Goal: Task Accomplishment & Management: Manage account settings

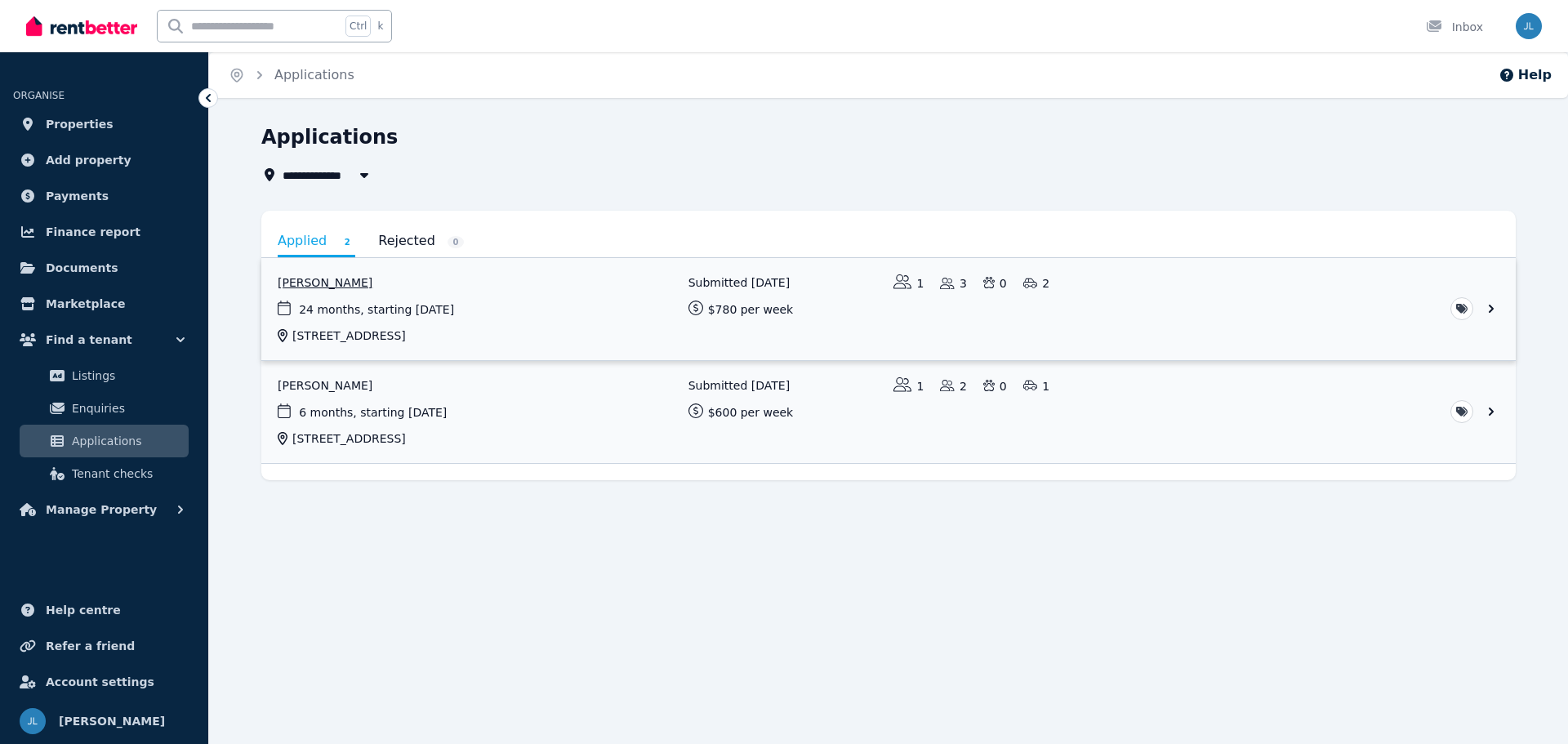
click at [424, 296] on link "View application: Justin Baird" at bounding box center [889, 309] width 1254 height 102
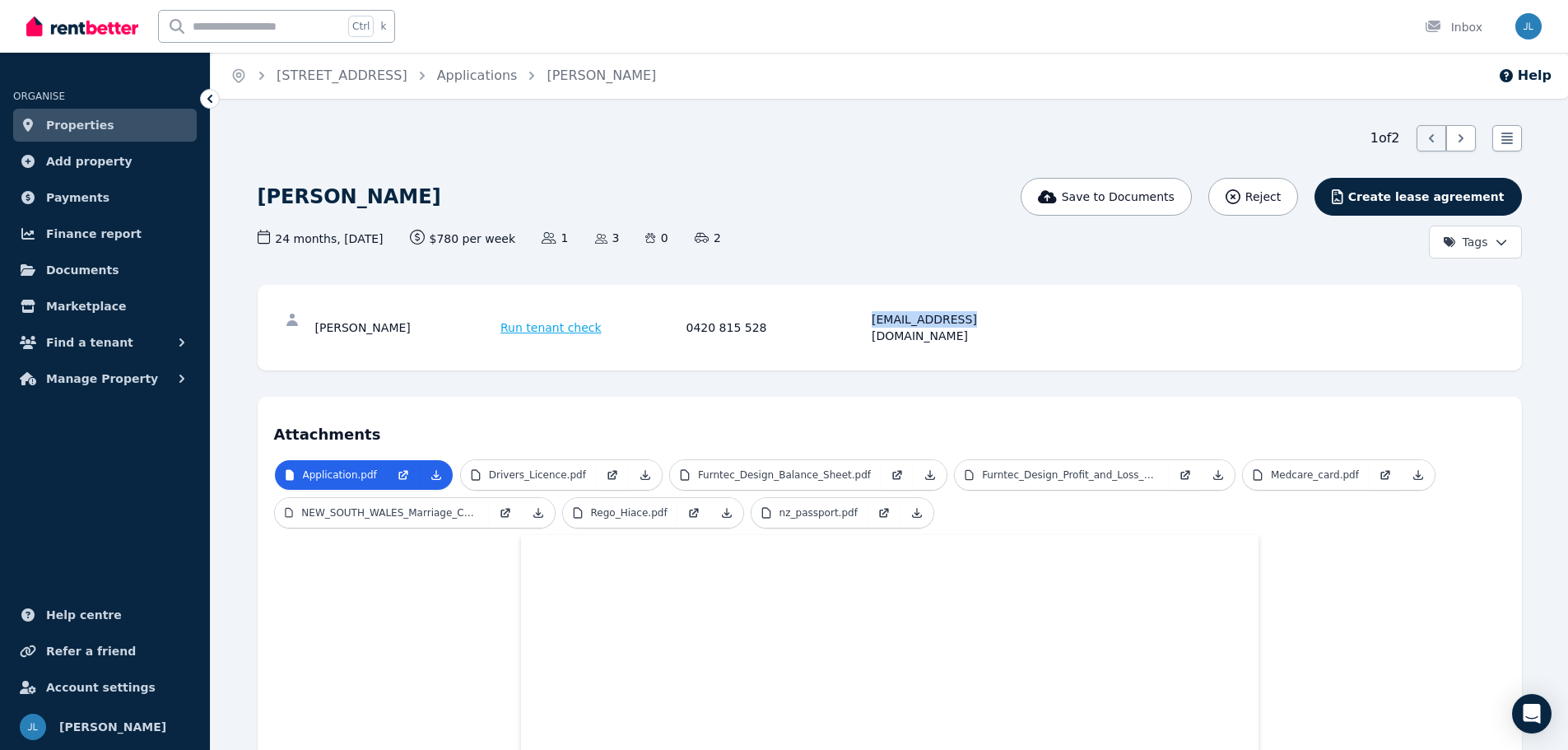
drag, startPoint x: 954, startPoint y: 319, endPoint x: 933, endPoint y: 359, distance: 45.2
click at [865, 323] on div "[PERSON_NAME] Run tenant check 0420 815 528 [EMAIL_ADDRESS][DOMAIN_NAME]" at bounding box center [684, 328] width 737 height 33
copy div "justinadambaird"
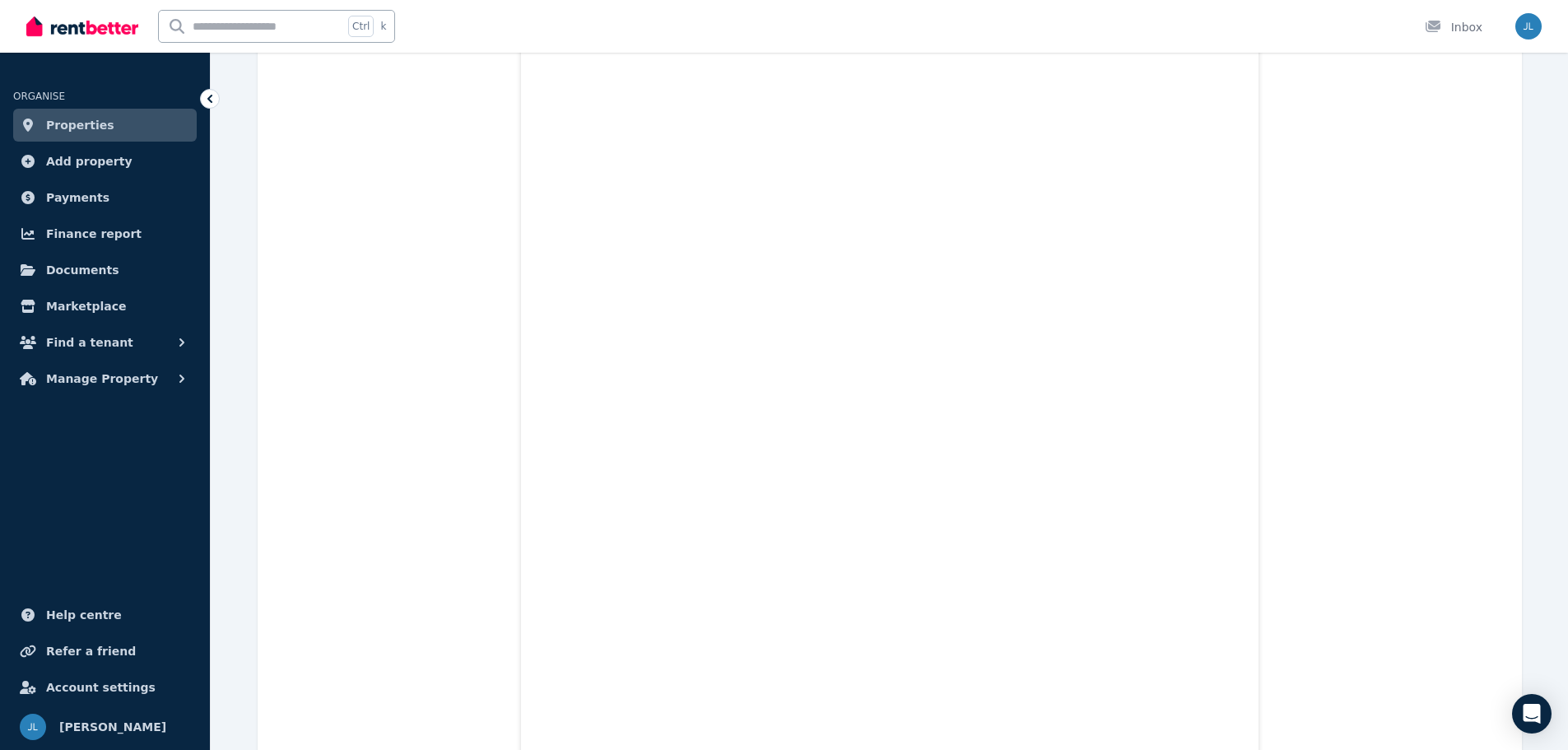
click at [87, 118] on span "Properties" at bounding box center [81, 124] width 68 height 20
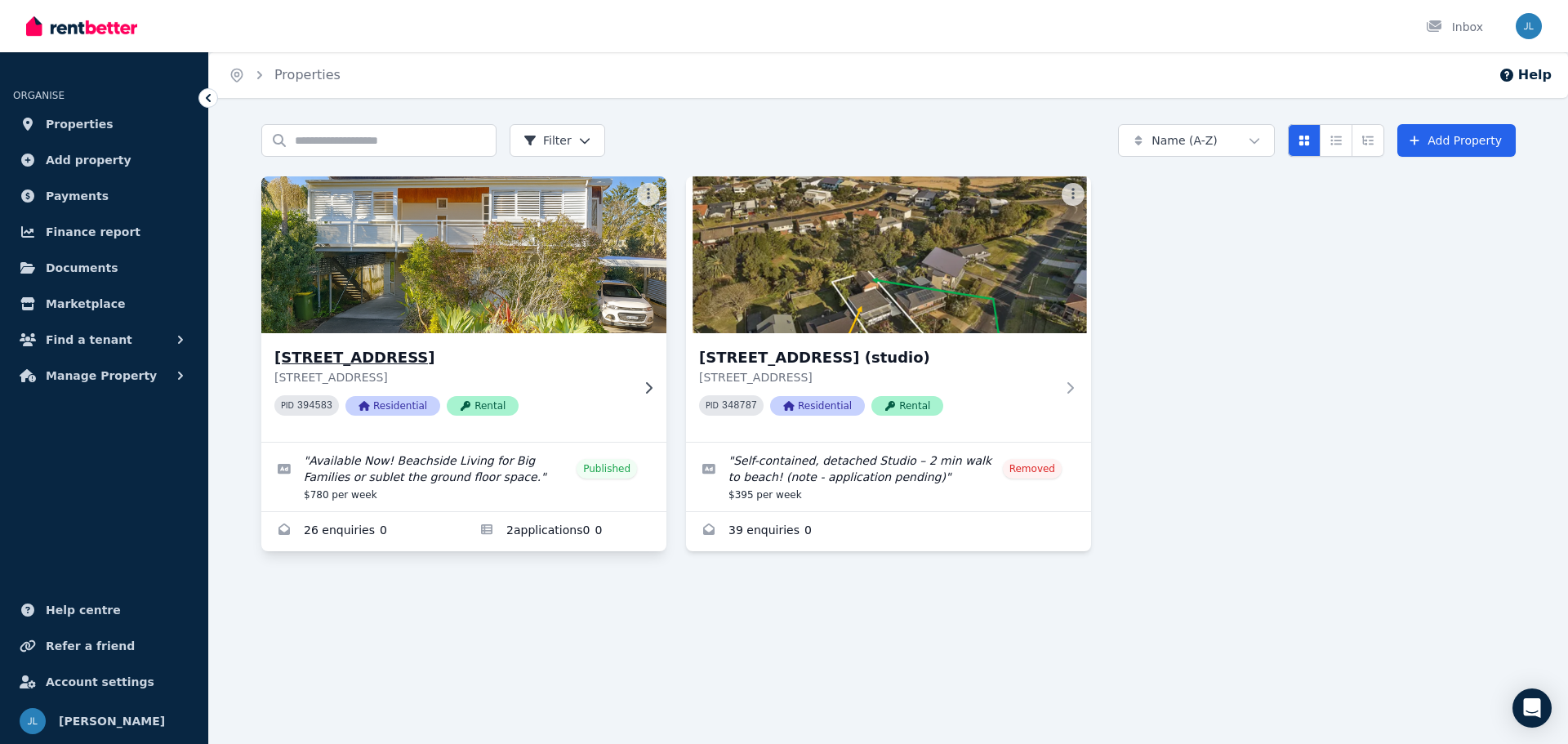
click at [498, 275] on img at bounding box center [464, 255] width 425 height 165
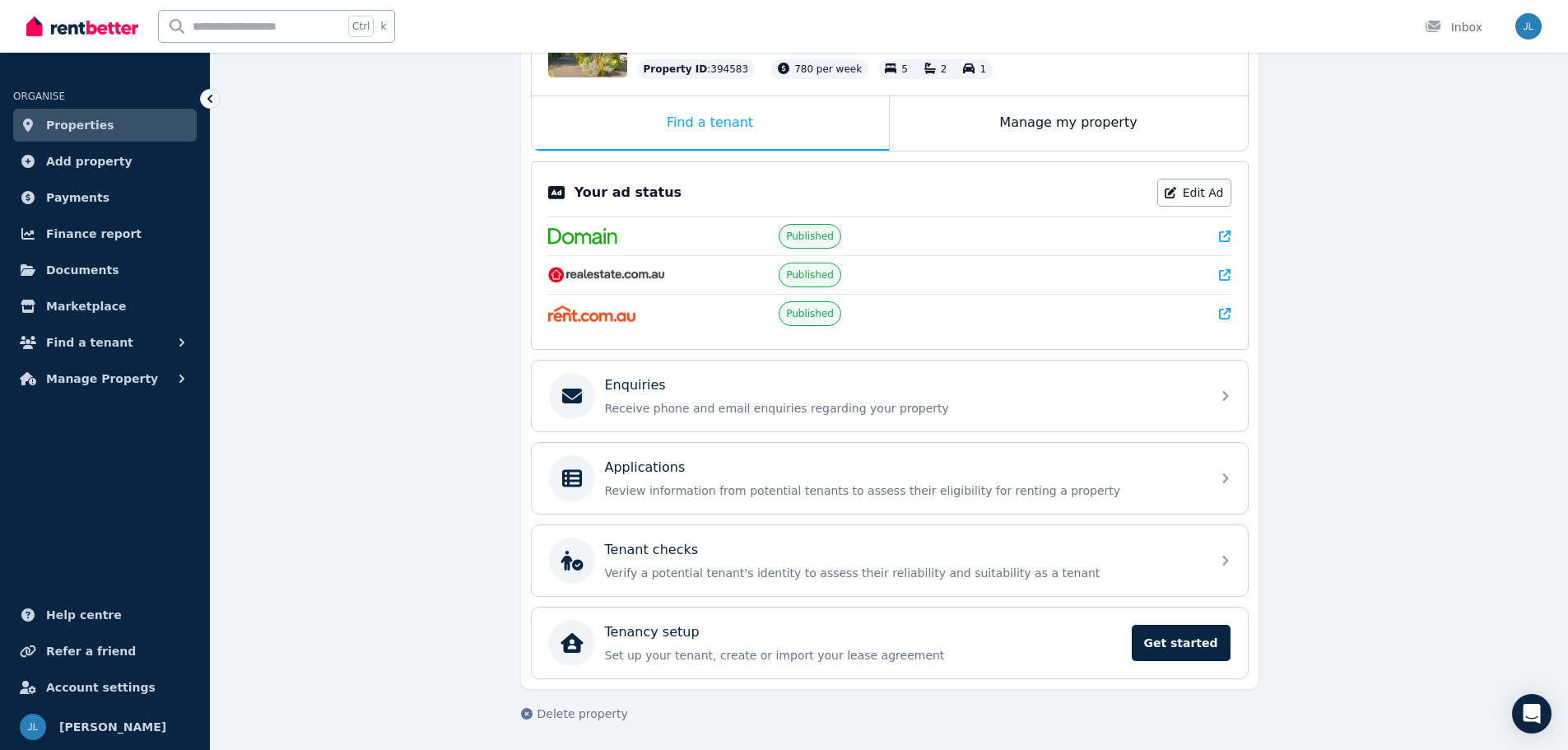
scroll to position [231, 0]
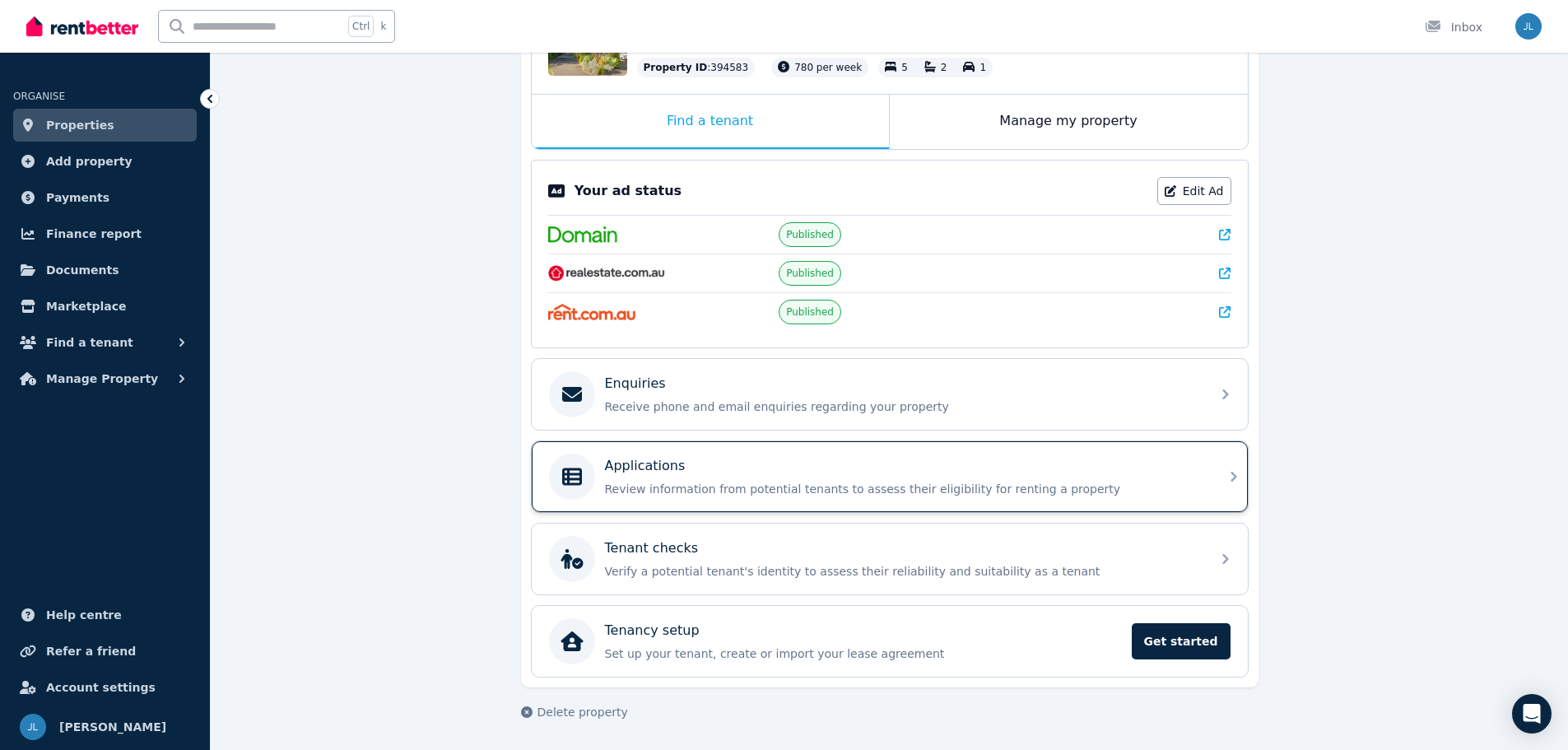
click at [660, 466] on p "Applications" at bounding box center [645, 465] width 81 height 20
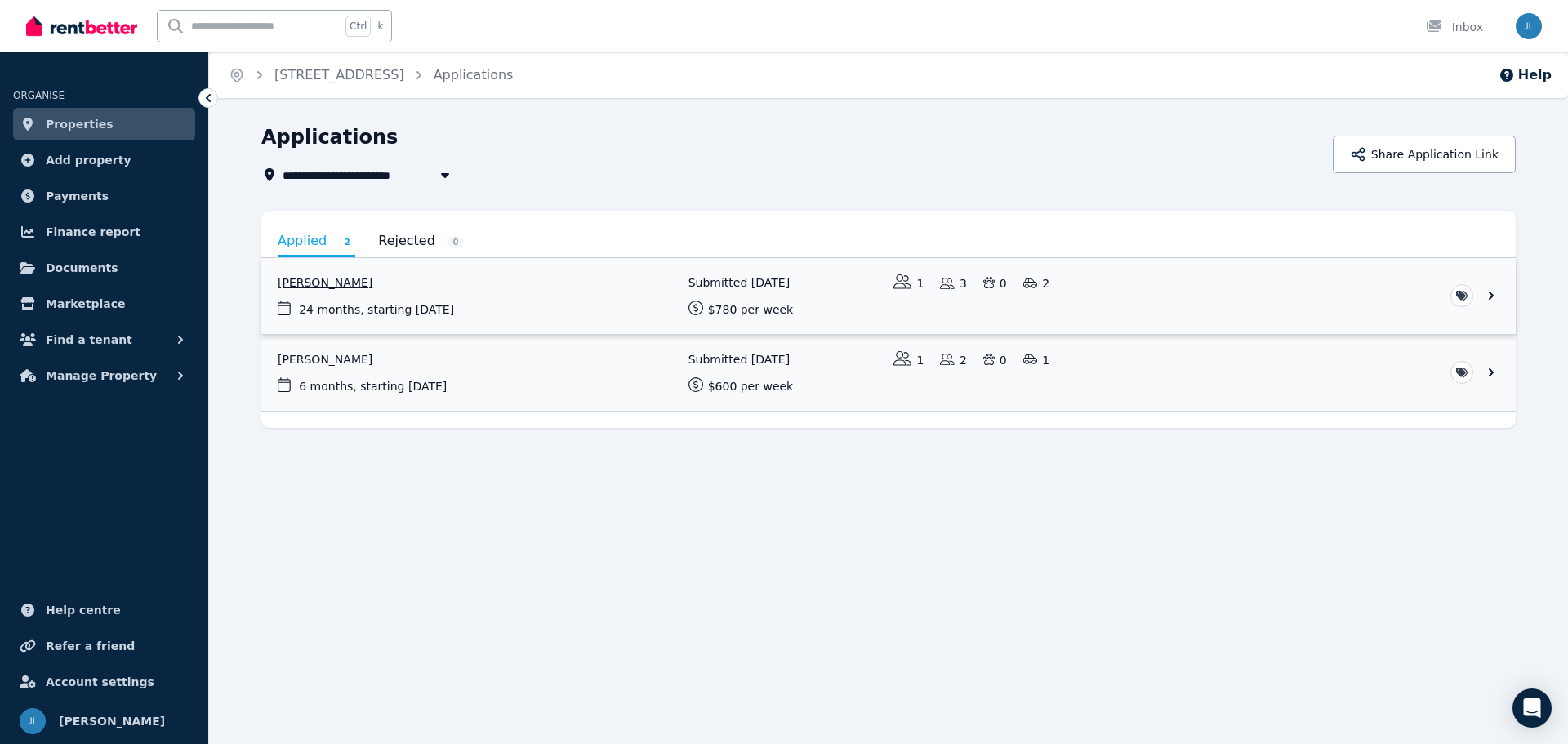
click at [421, 292] on link "View application: Justin Baird" at bounding box center [889, 296] width 1254 height 76
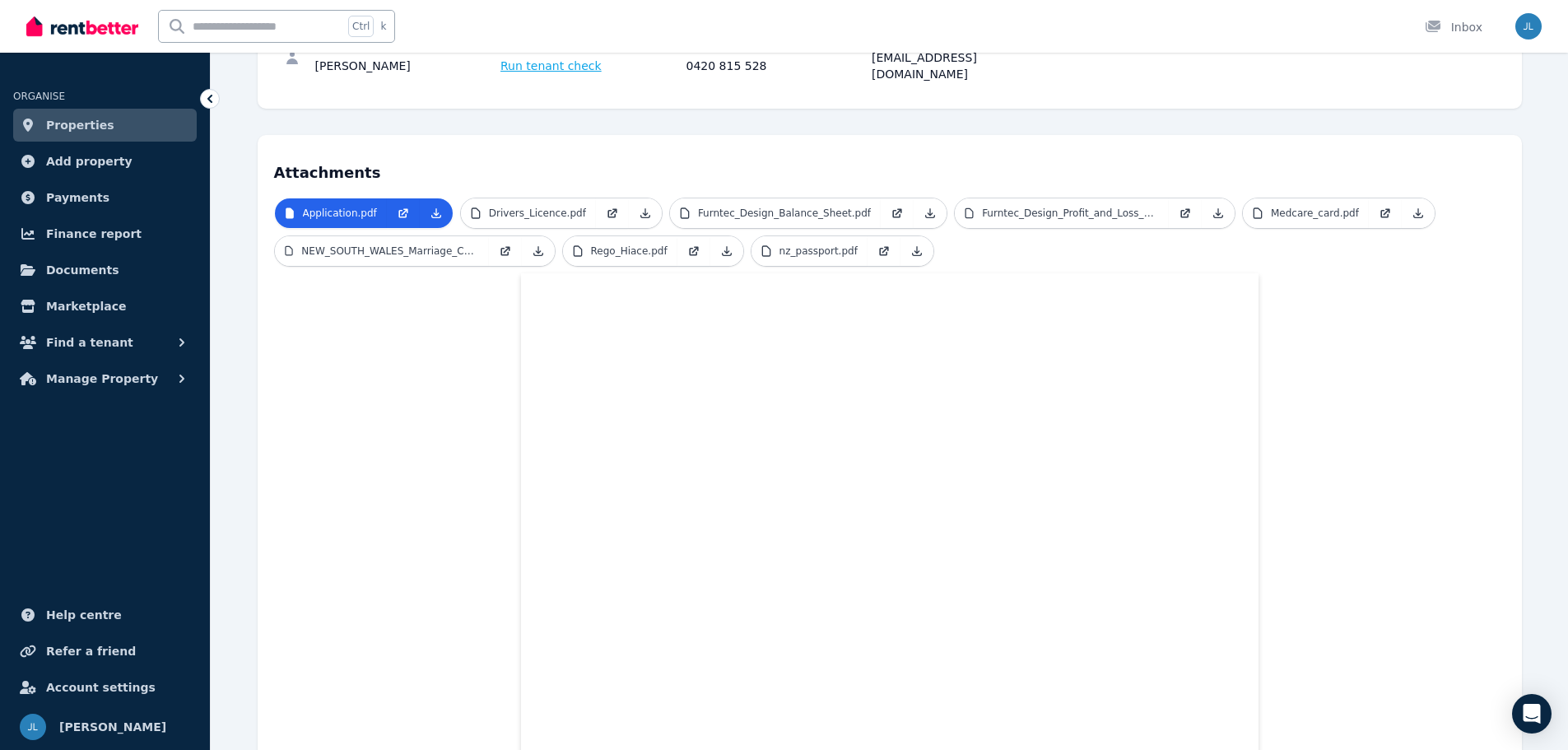
scroll to position [329, 0]
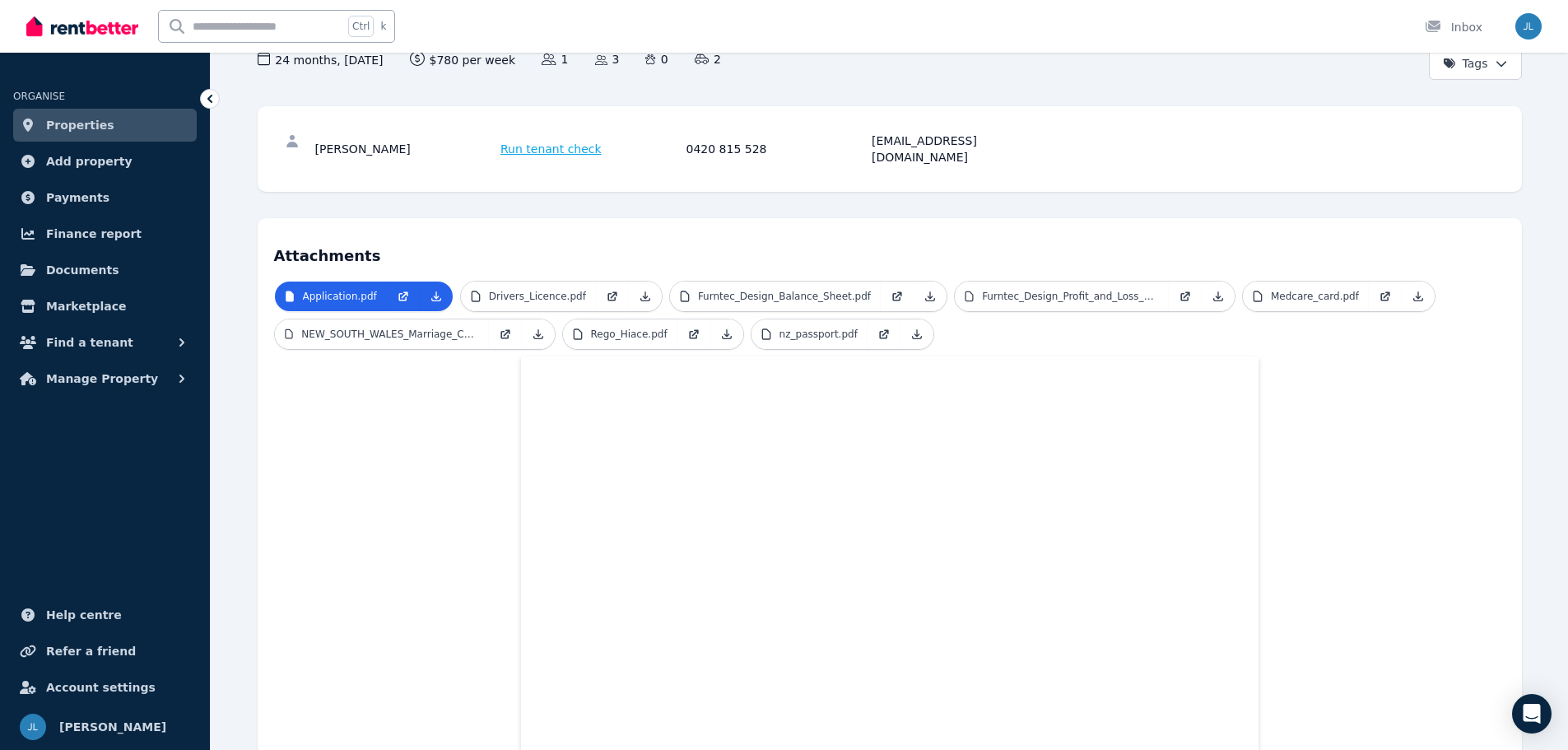
scroll to position [283, 0]
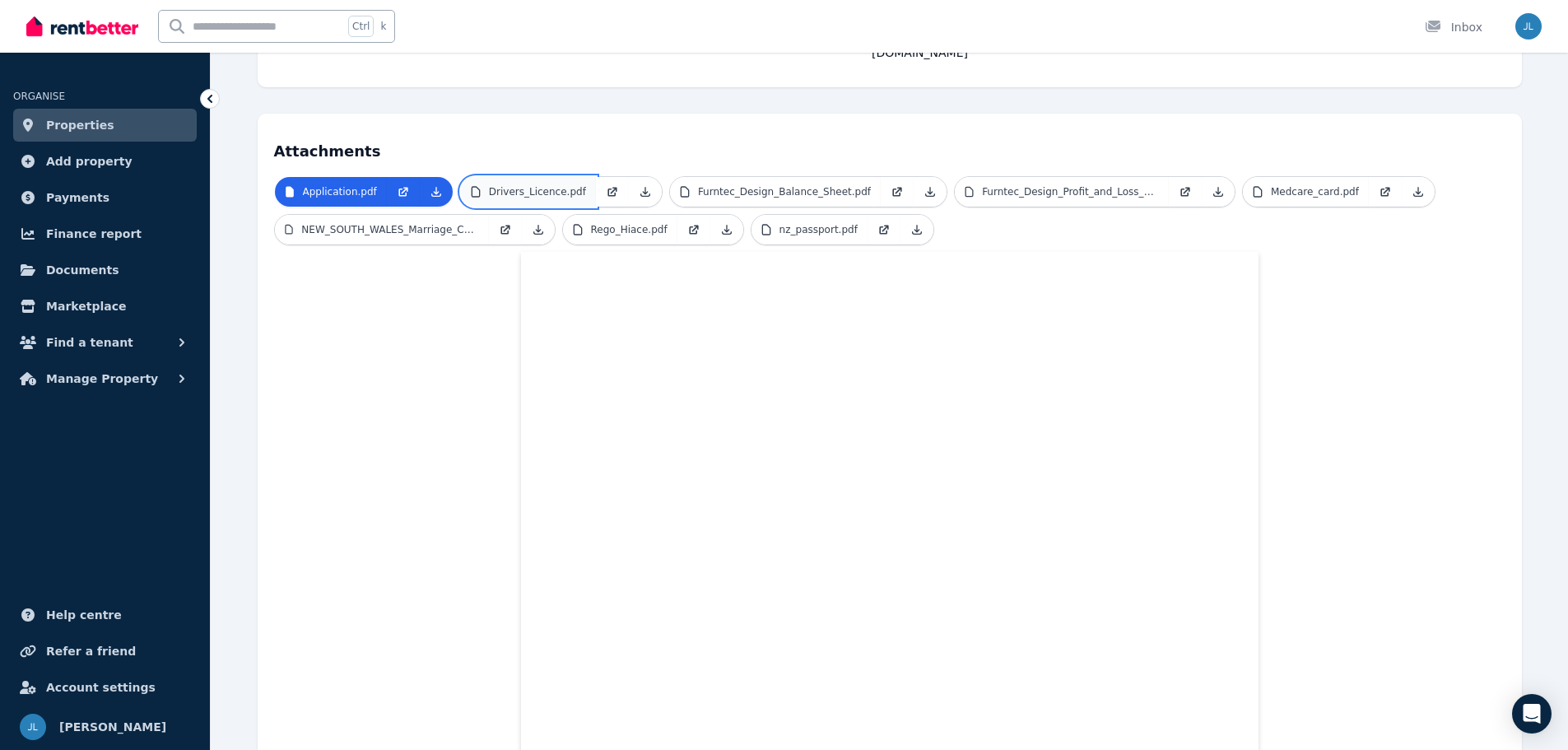
click at [535, 185] on p "Drivers_Licence.pdf" at bounding box center [537, 191] width 97 height 13
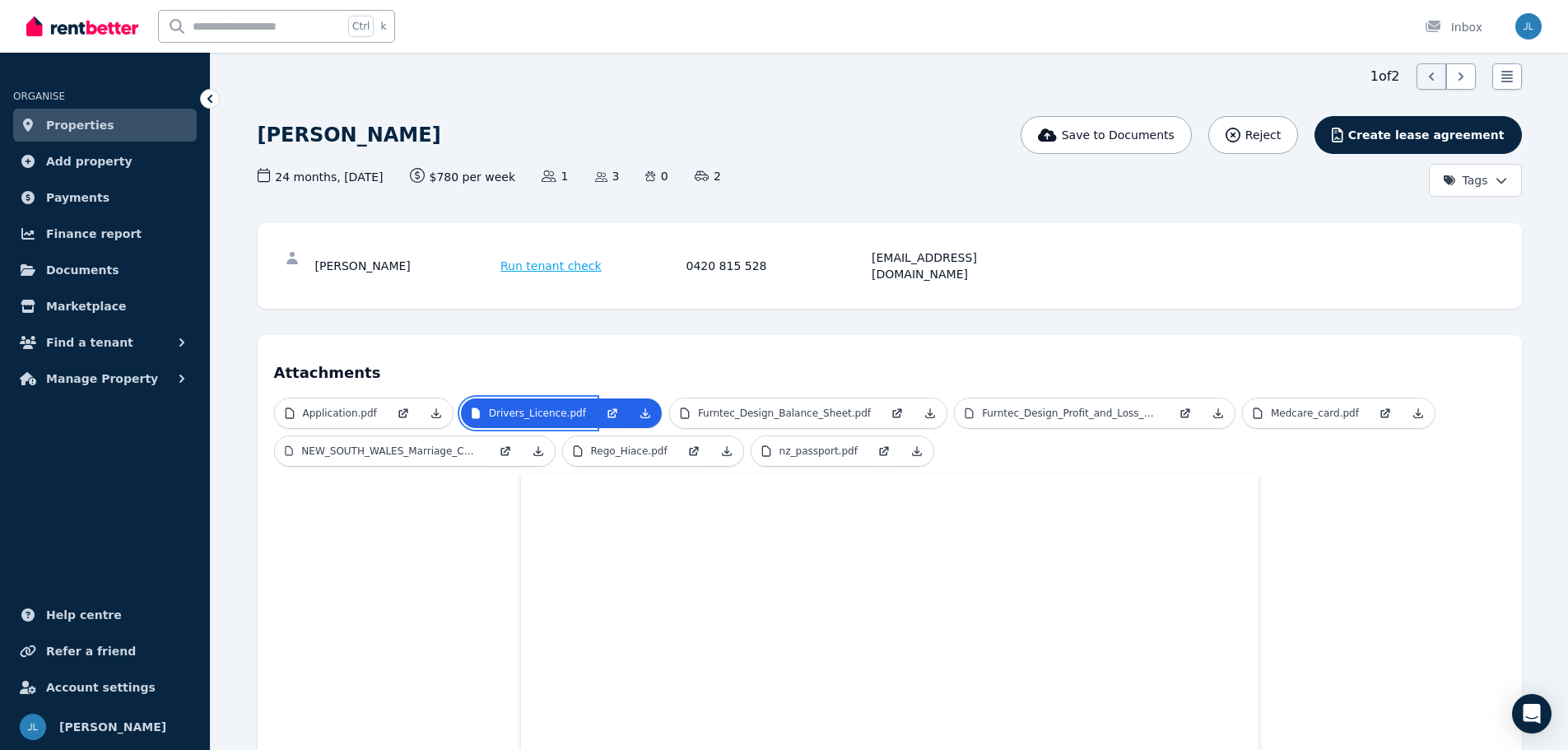
scroll to position [165, 0]
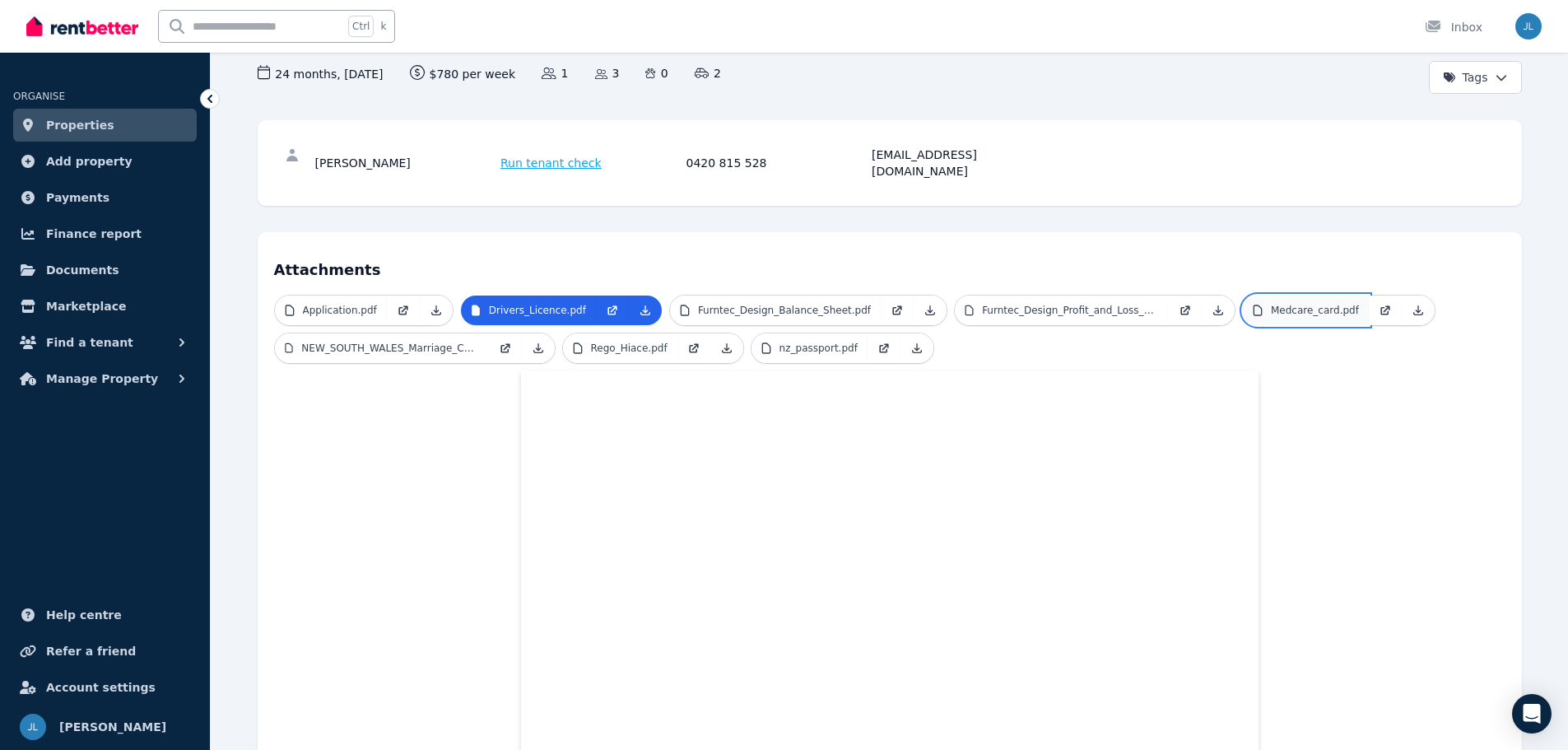
click at [1281, 304] on p "Medcare_card.pdf" at bounding box center [1315, 310] width 88 height 13
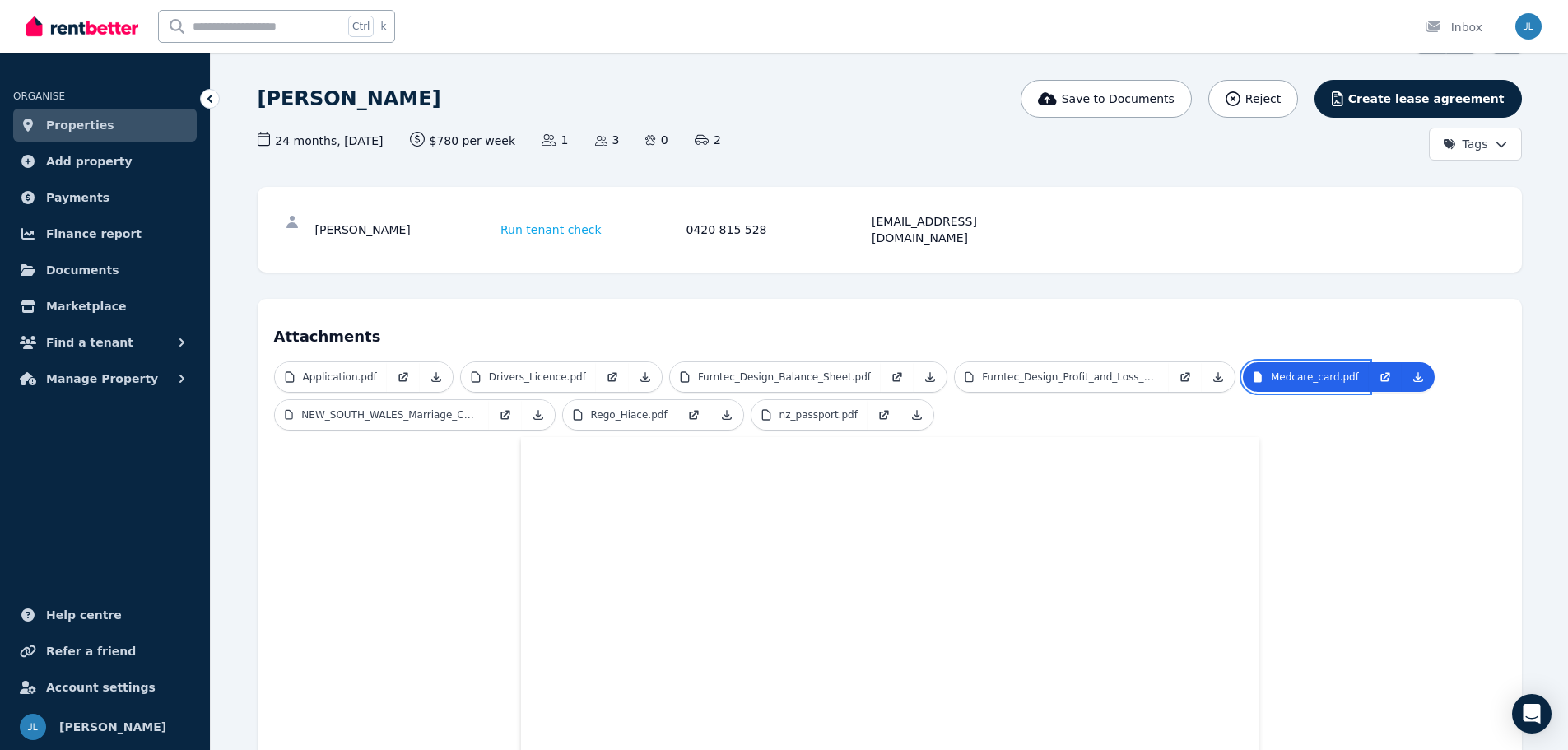
scroll to position [247, 0]
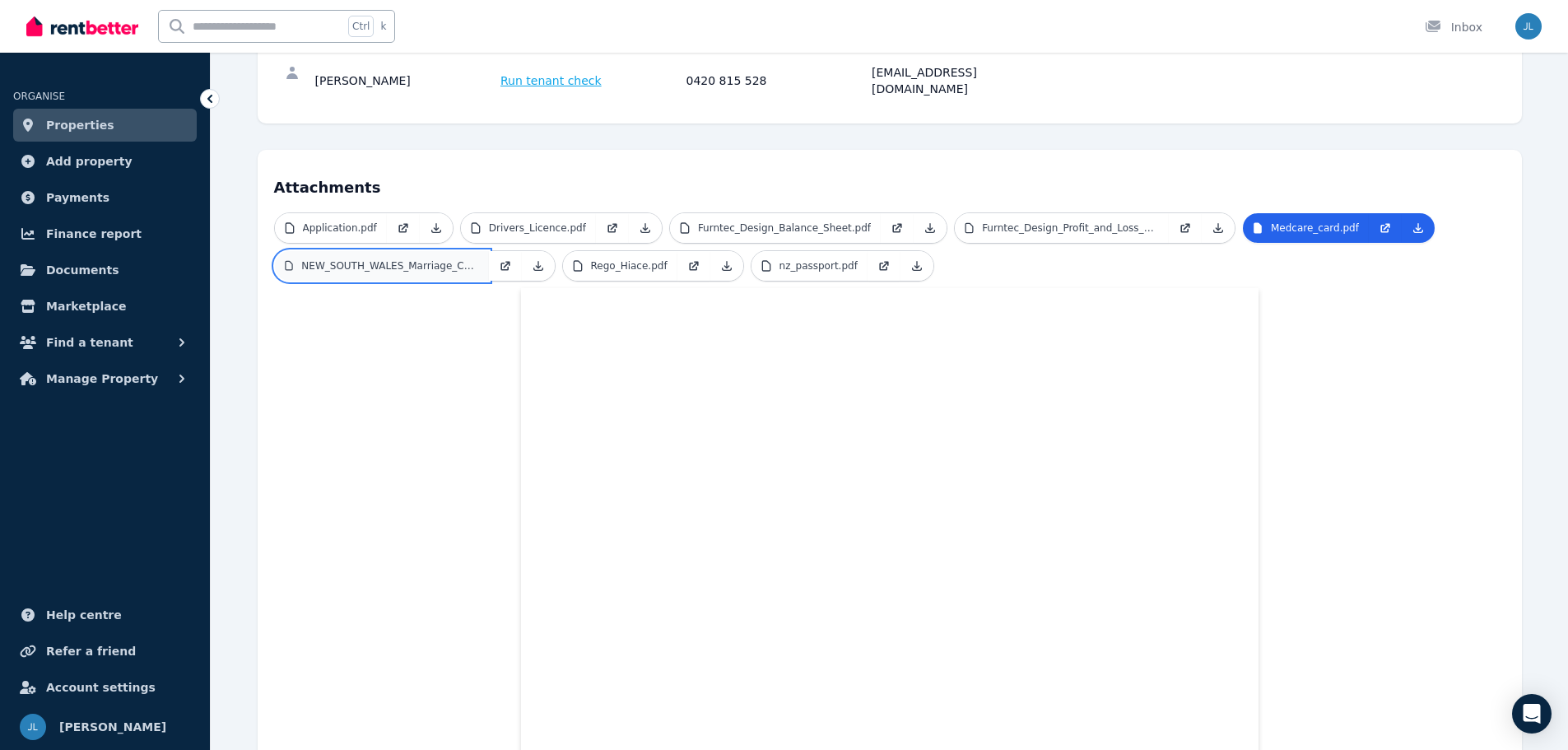
click at [410, 259] on p "NEW_SOUTH_WALES_Marriage_Cer.pdf" at bounding box center [390, 265] width 177 height 13
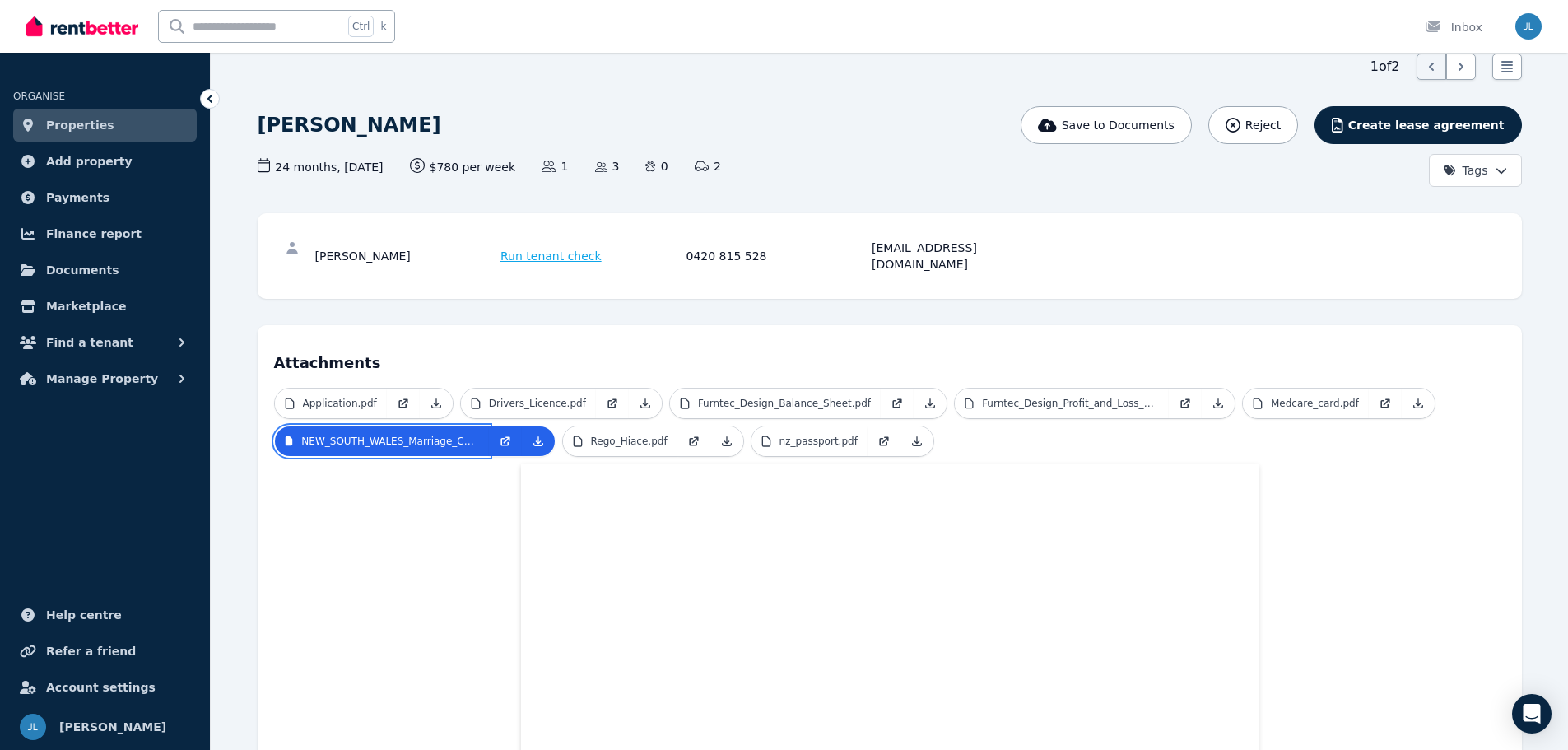
scroll to position [165, 0]
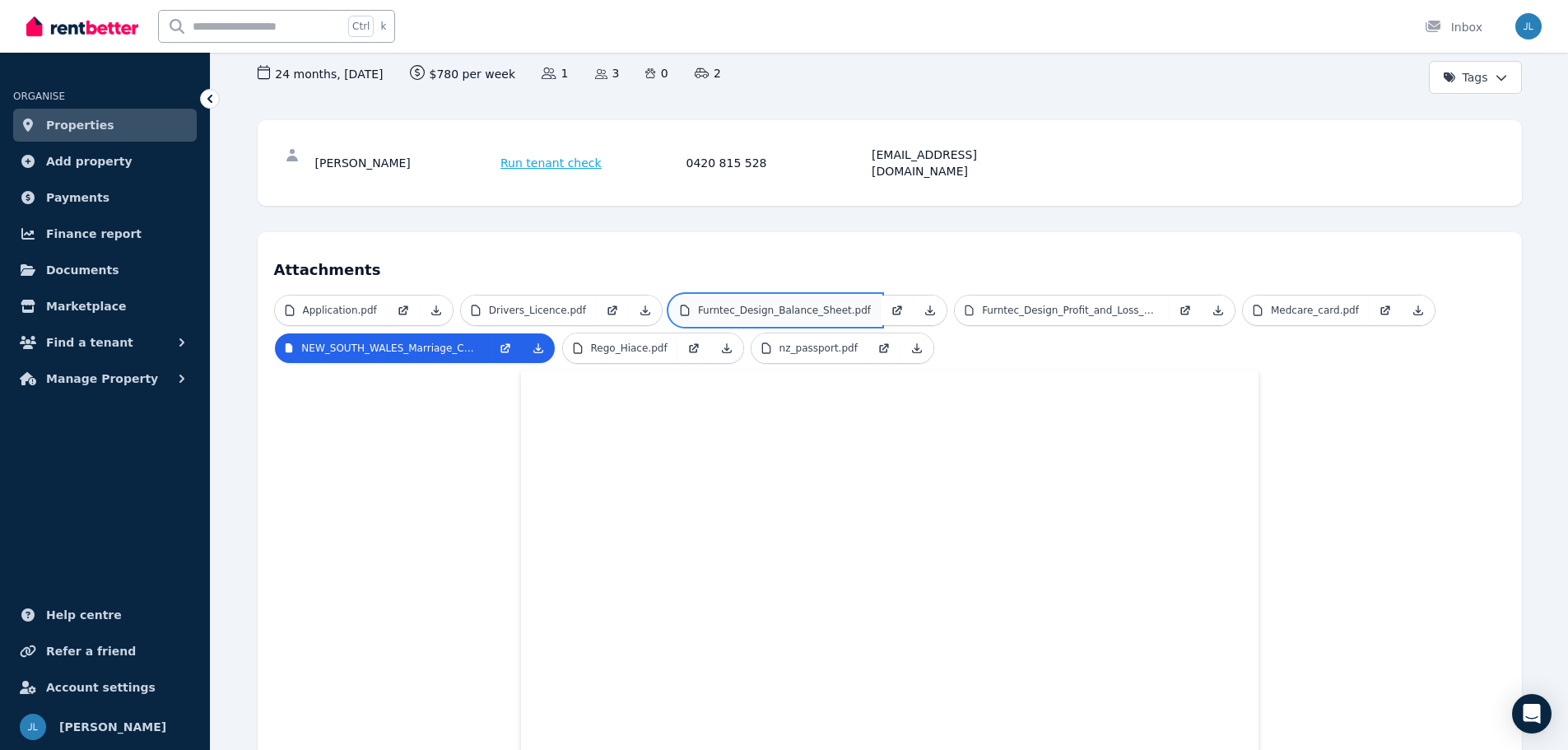
click at [714, 304] on p "Furntec_Design_Balance_Sheet.pdf" at bounding box center [784, 310] width 173 height 13
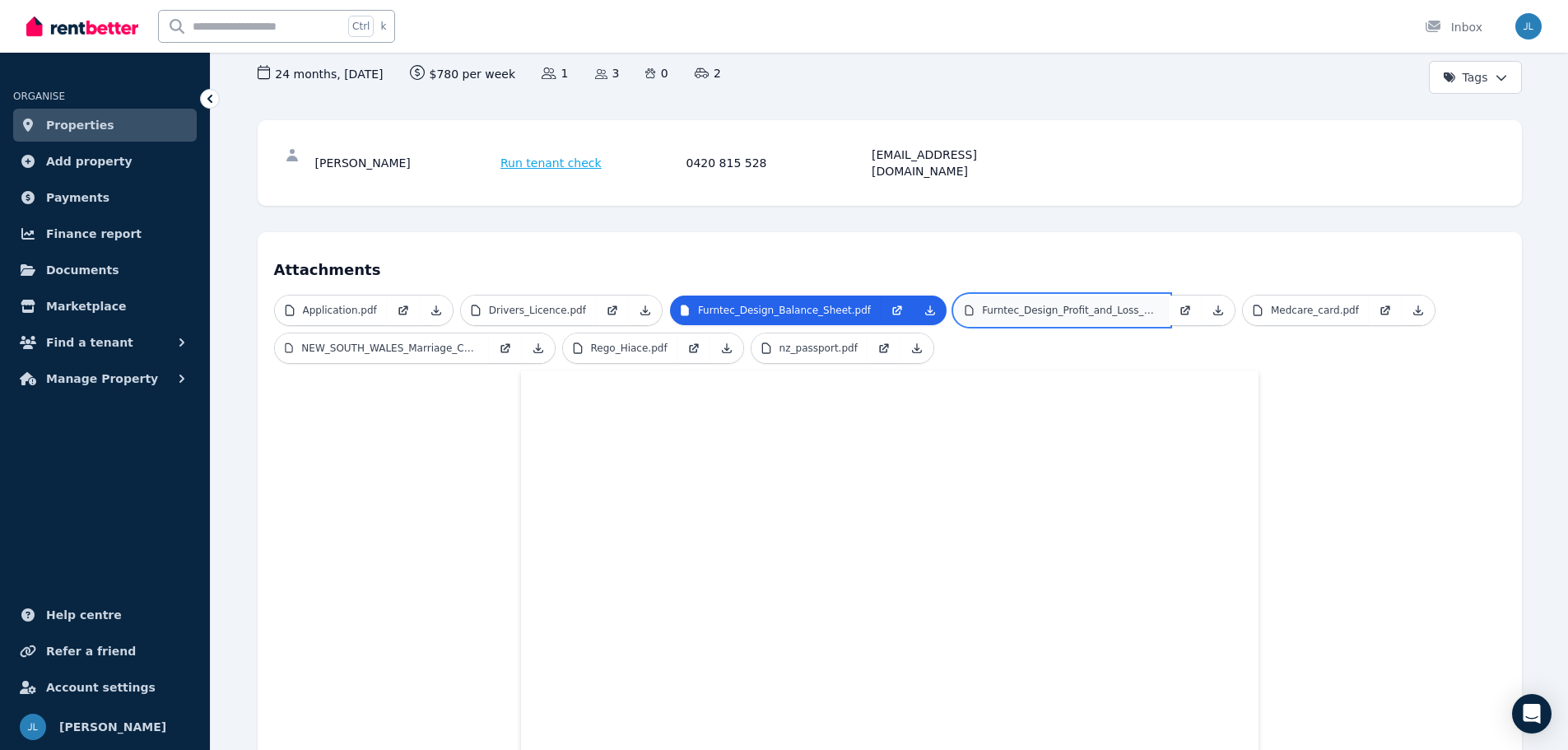
click at [1015, 295] on link "Furntec_Design_Profit_and_Loss_5.pdf" at bounding box center [1061, 310] width 214 height 30
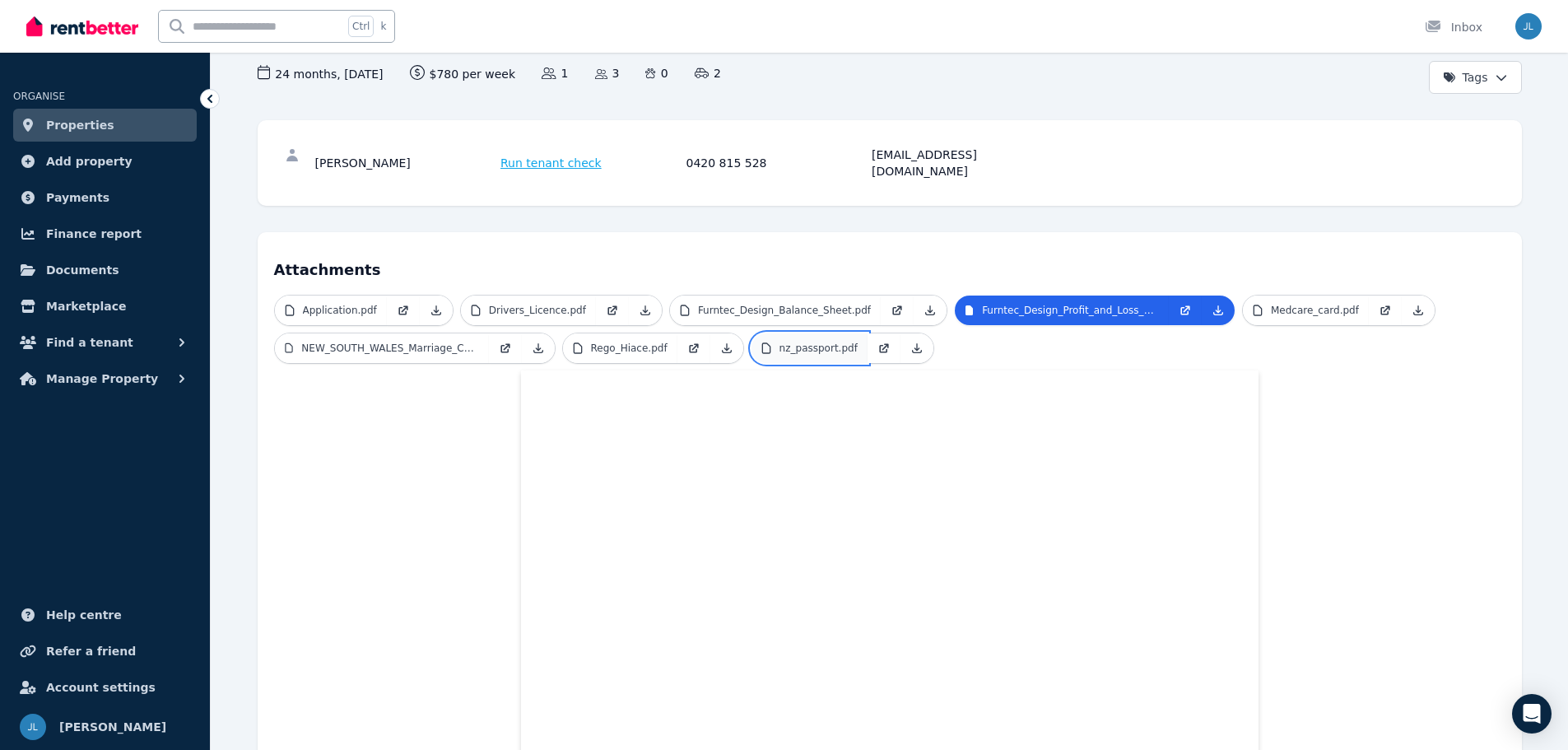
click at [820, 342] on p "nz_passport.pdf" at bounding box center [818, 348] width 78 height 13
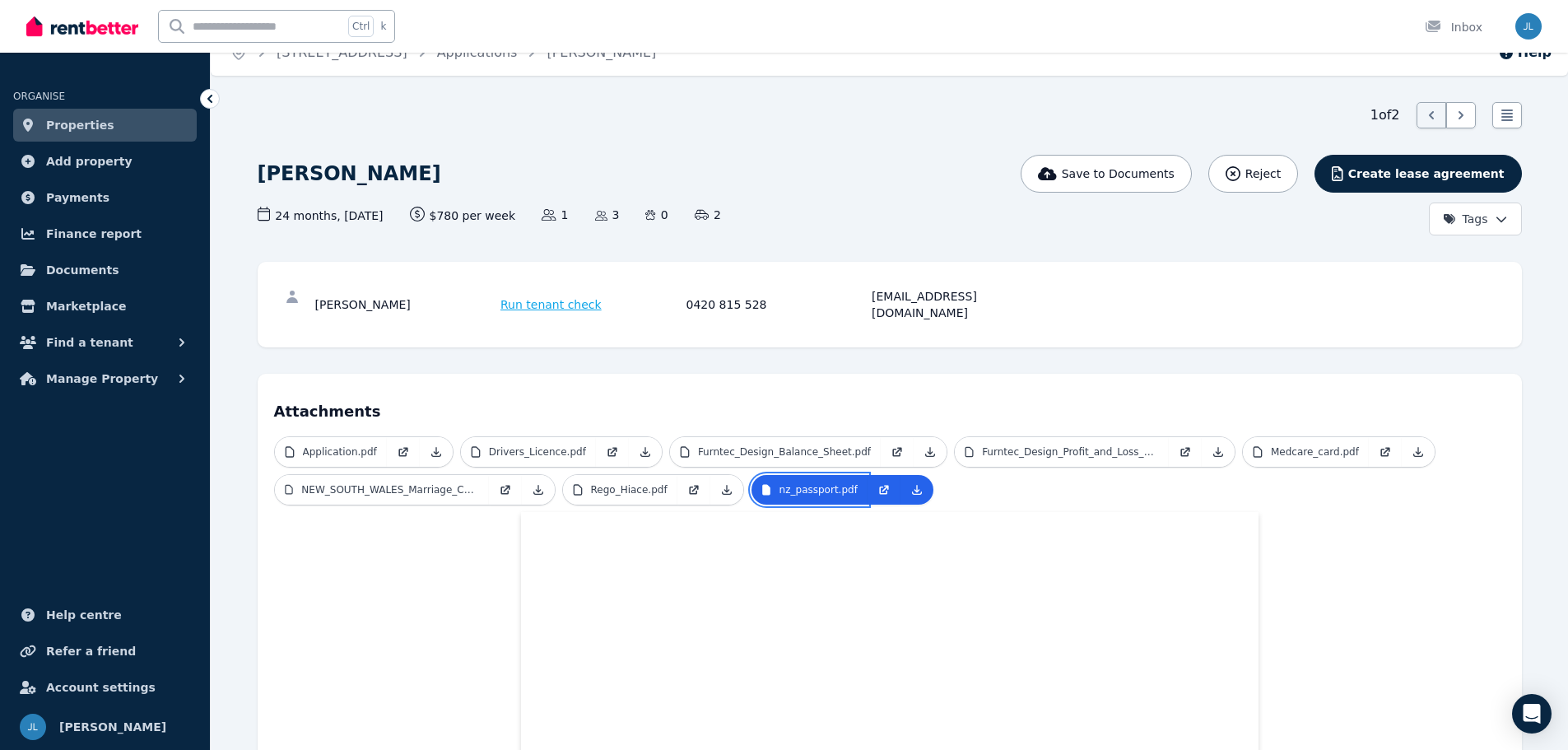
scroll to position [0, 0]
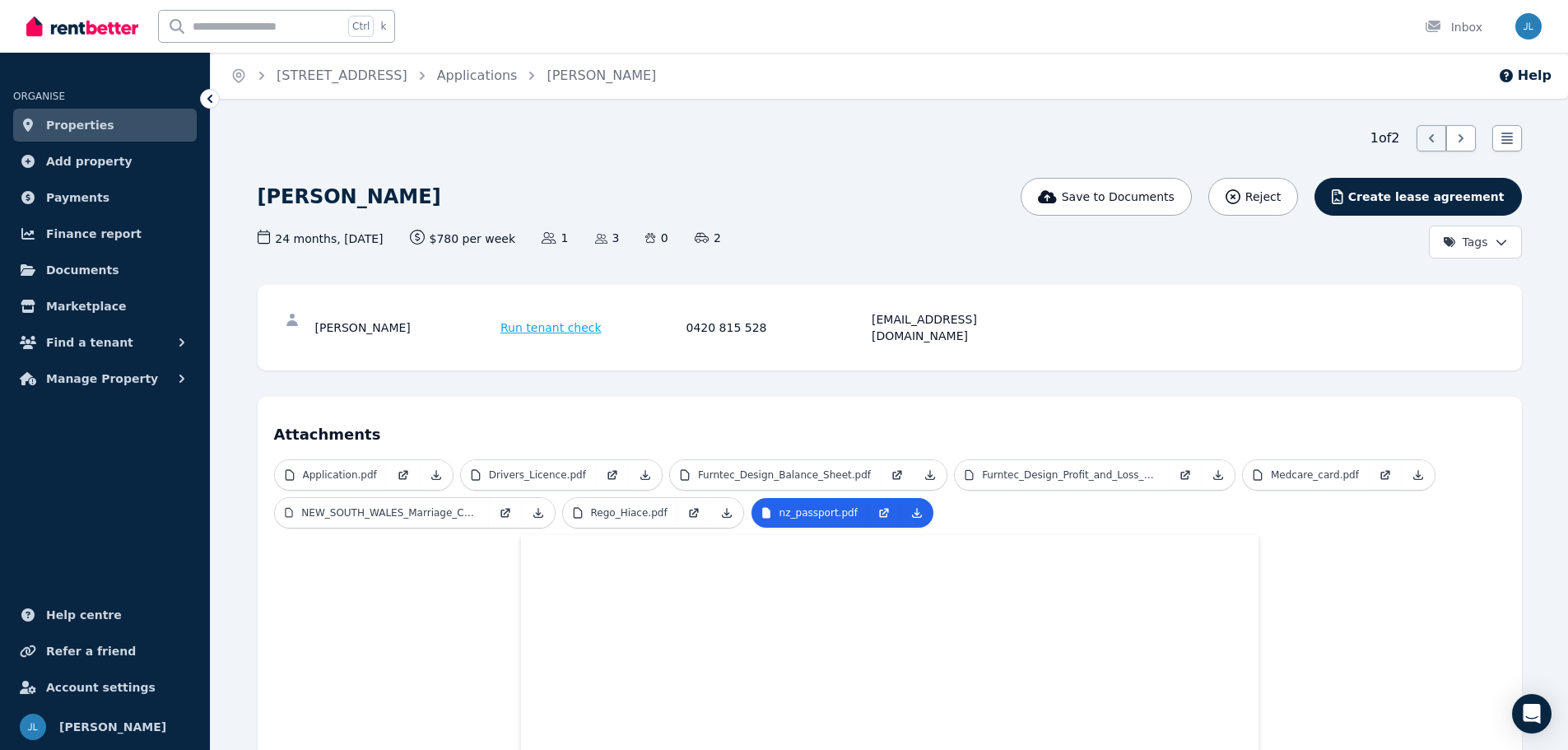
drag, startPoint x: 623, startPoint y: 74, endPoint x: 662, endPoint y: 101, distance: 47.4
click at [626, 74] on link "[PERSON_NAME]" at bounding box center [601, 75] width 110 height 16
click at [1458, 140] on icon at bounding box center [1461, 138] width 17 height 17
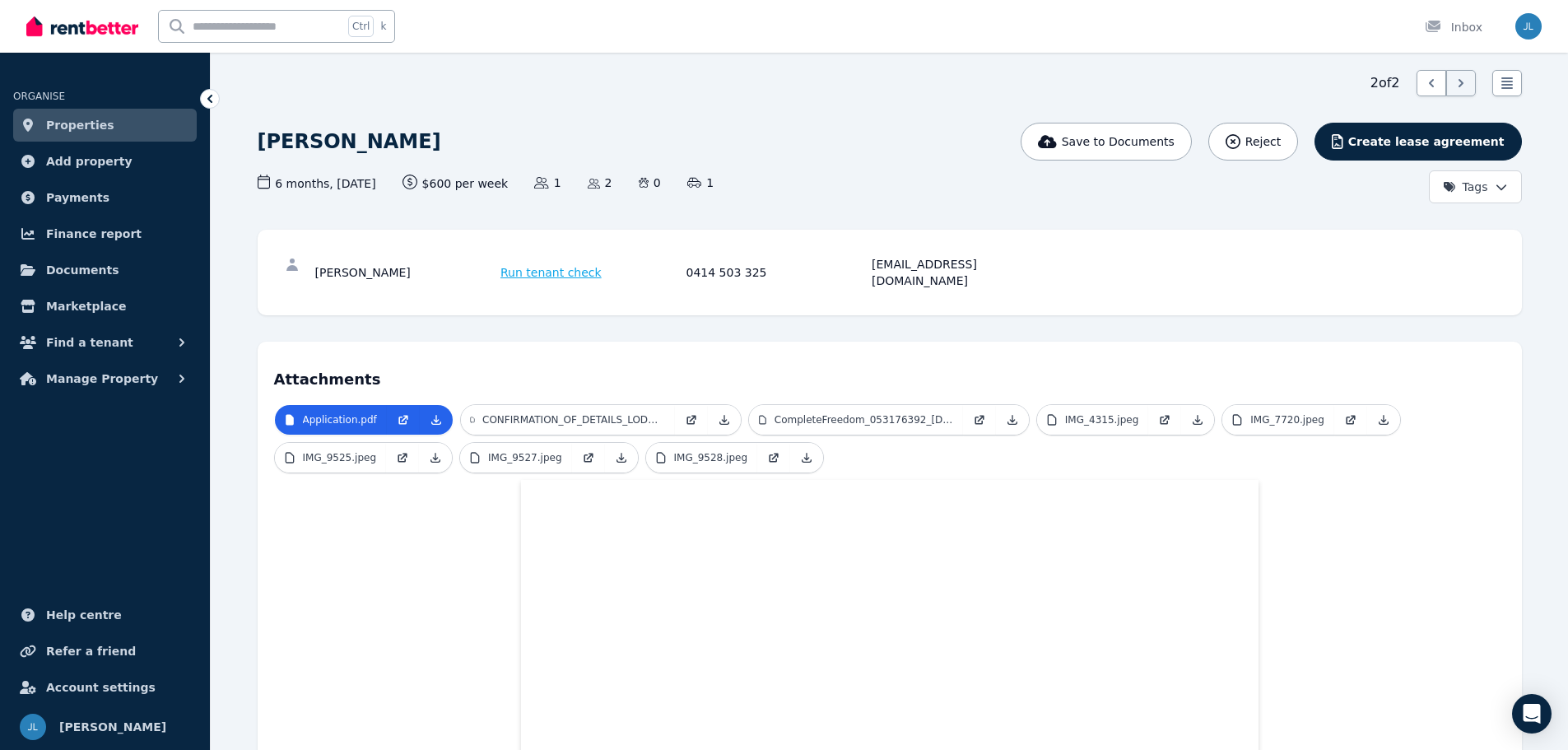
scroll to position [165, 0]
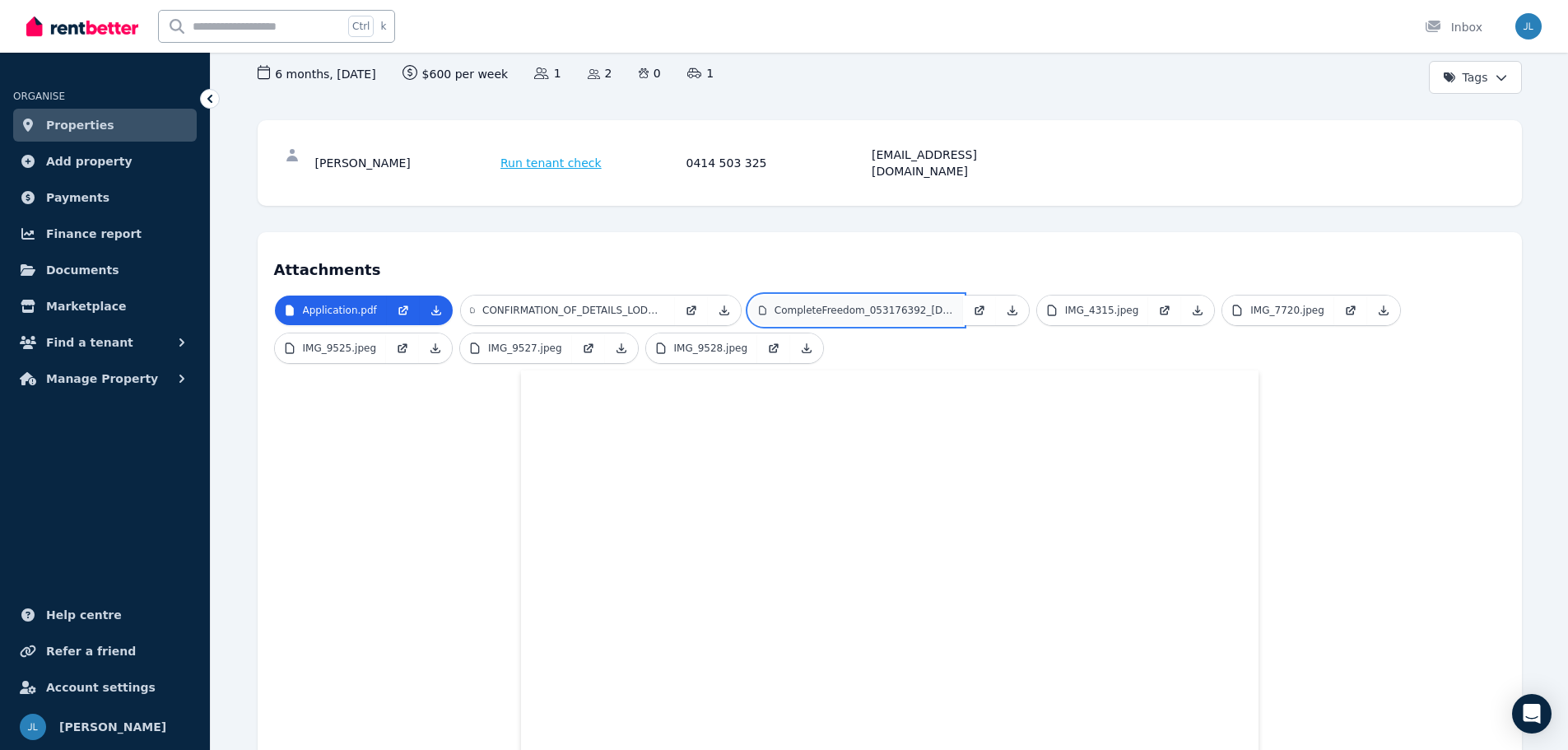
click at [847, 304] on p "CompleteFreedom_053176392_[DATE]_1.pdf" at bounding box center [864, 310] width 179 height 13
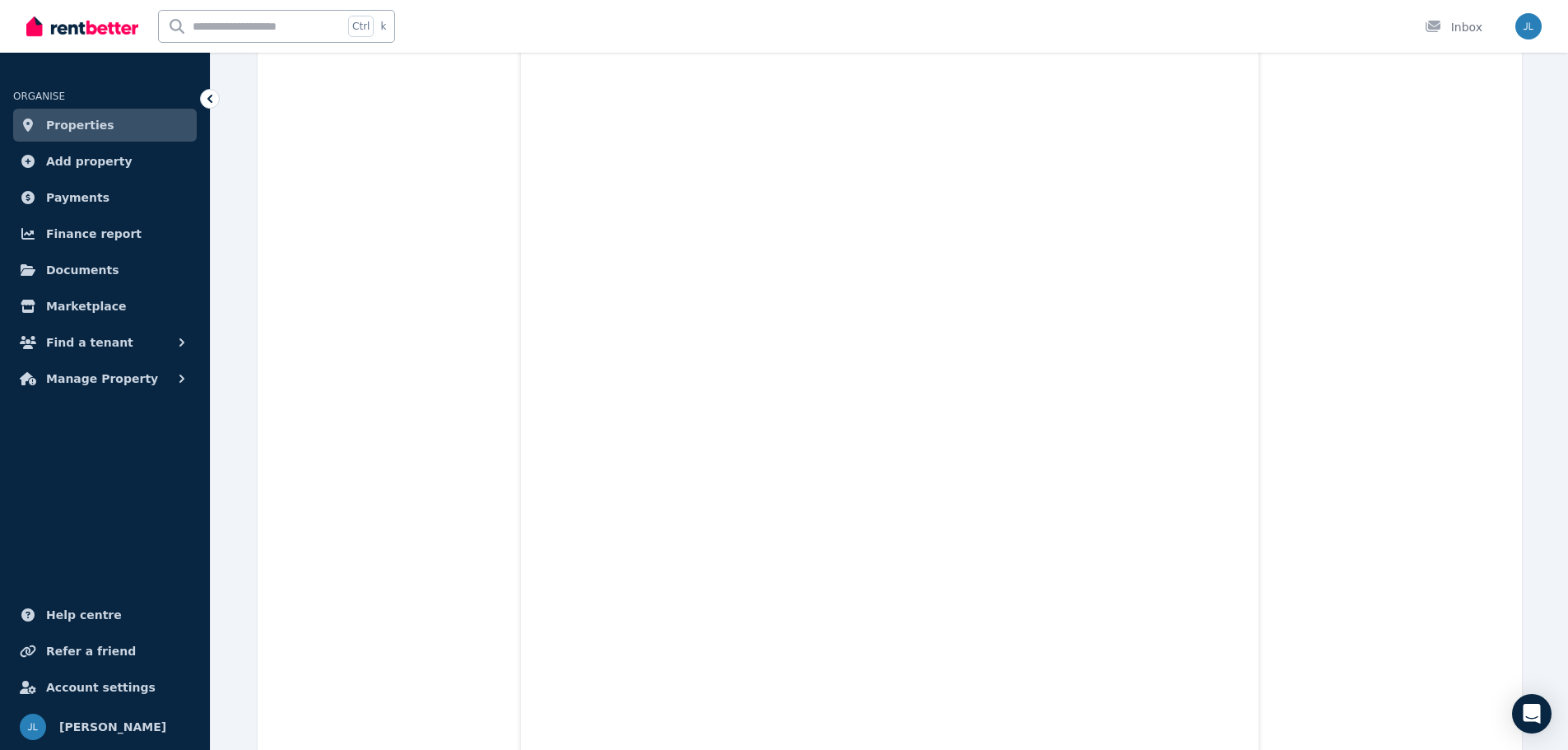
scroll to position [0, 0]
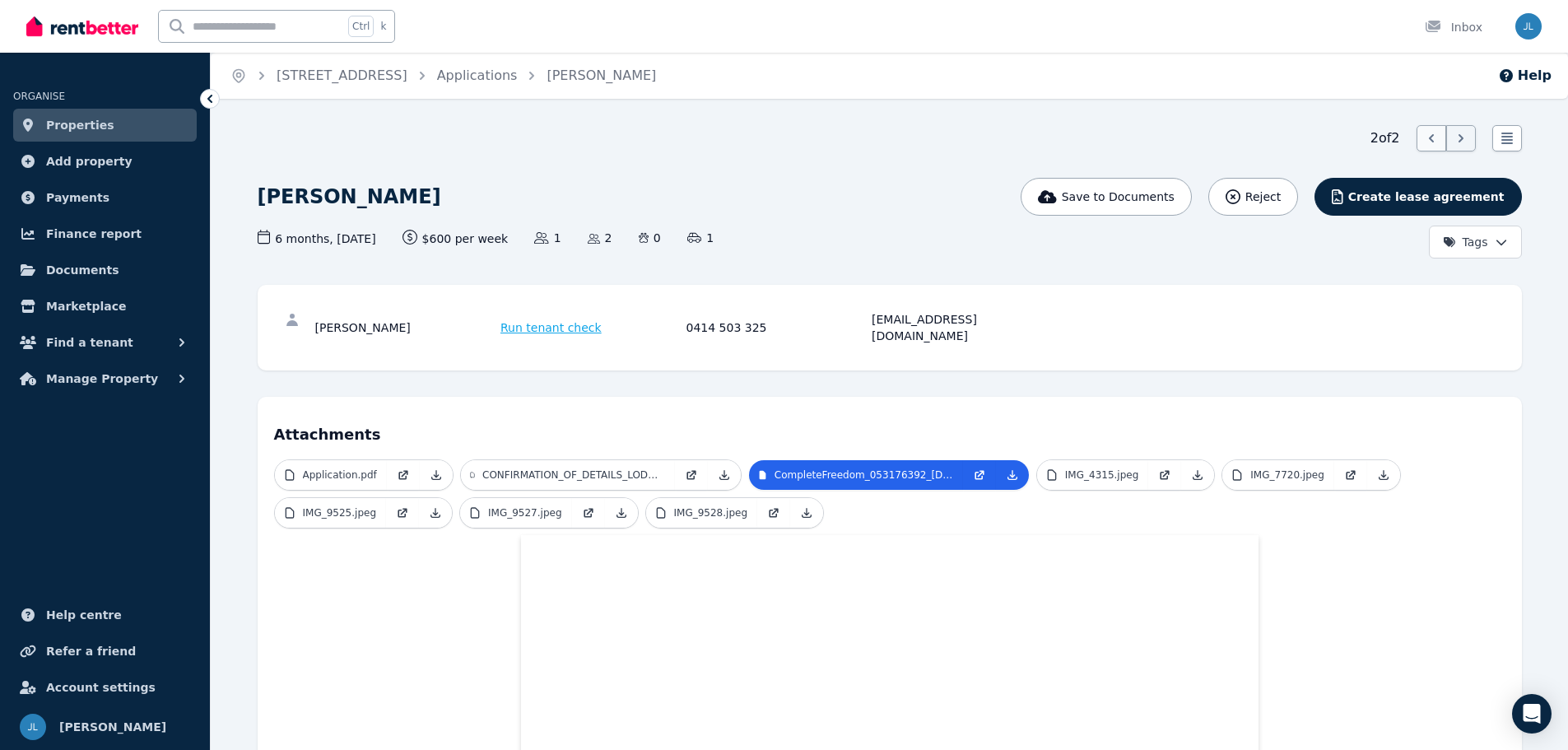
click at [1428, 142] on icon at bounding box center [1431, 138] width 17 height 17
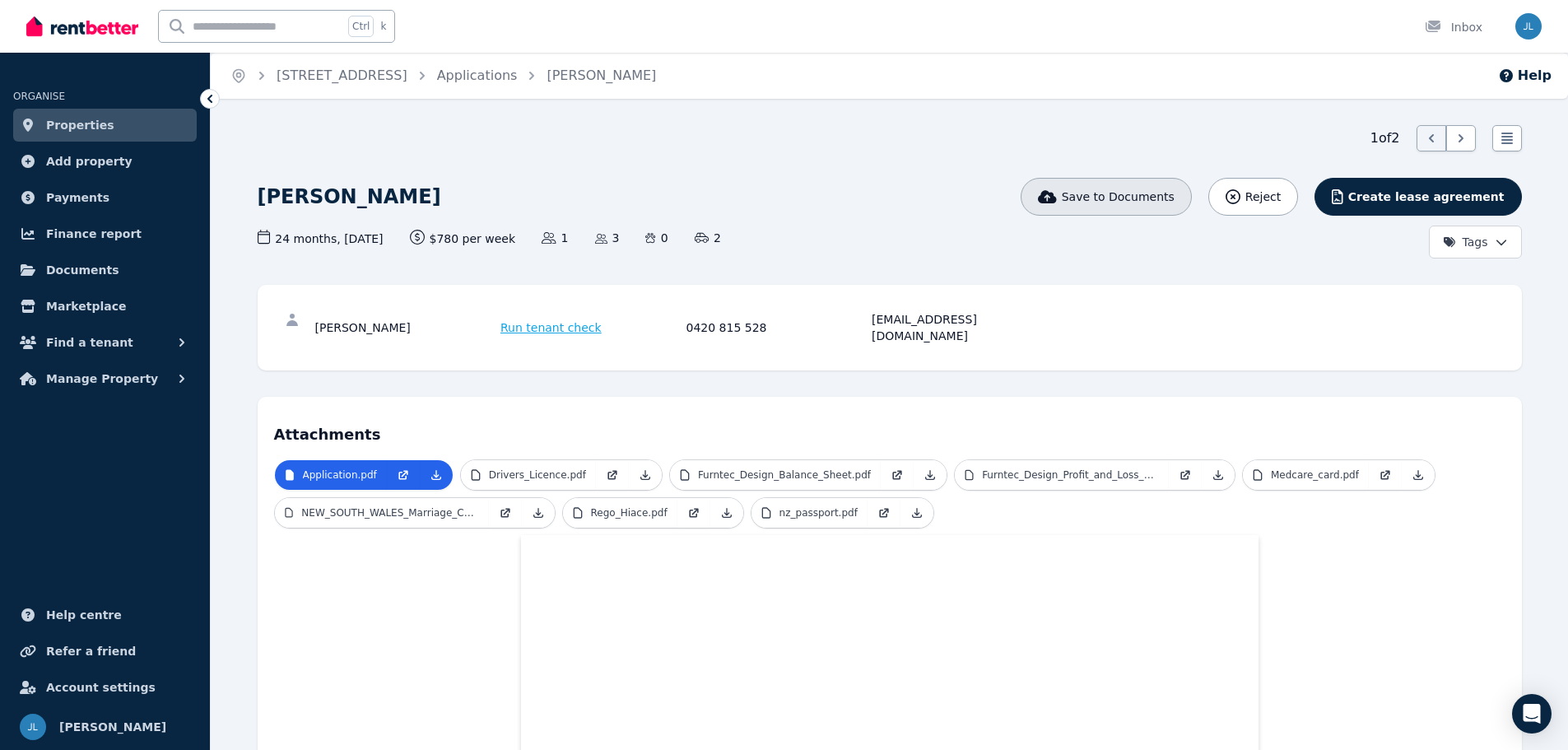
click at [1158, 195] on span "Save to Documents" at bounding box center [1117, 196] width 113 height 17
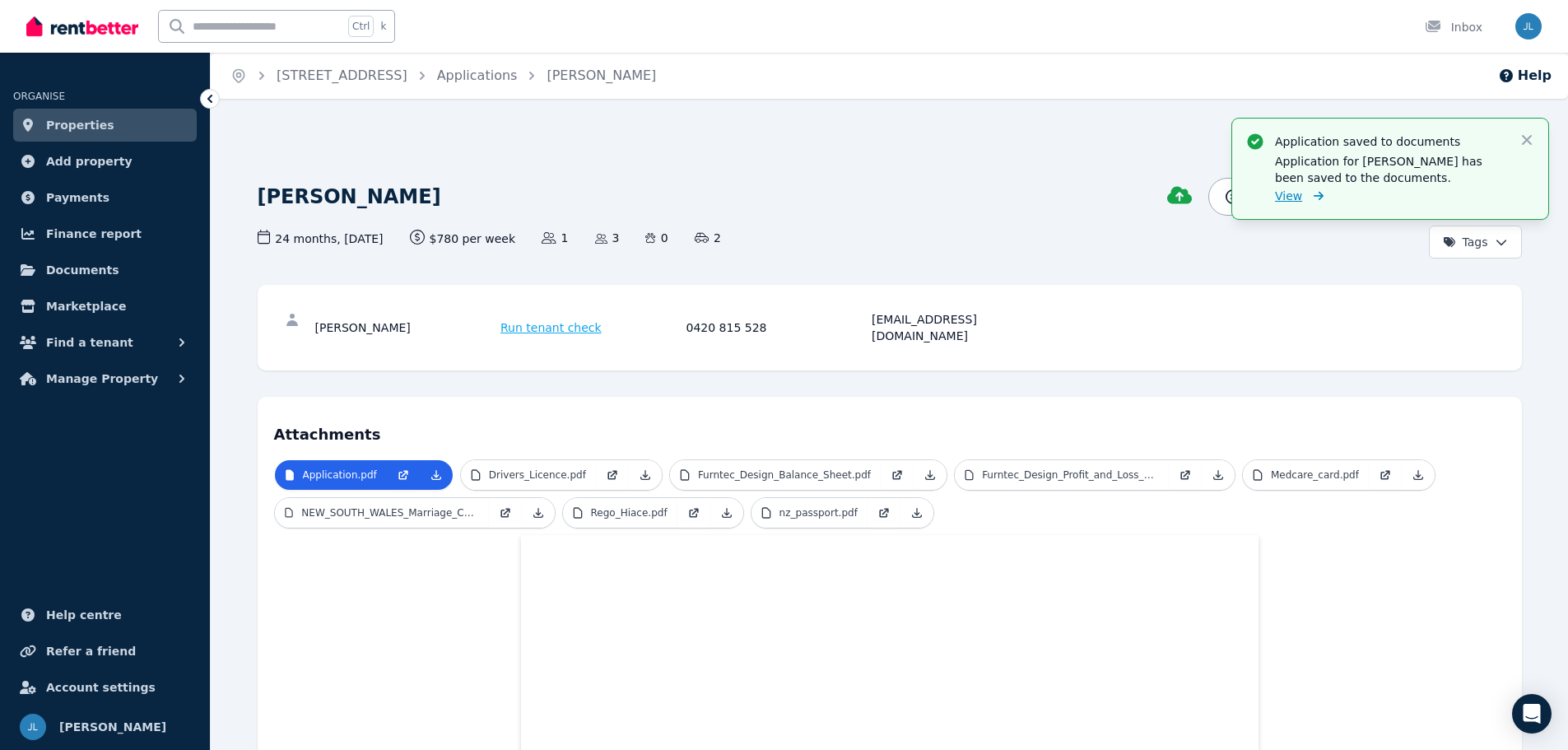
click at [1294, 194] on span "View" at bounding box center [1288, 195] width 27 height 17
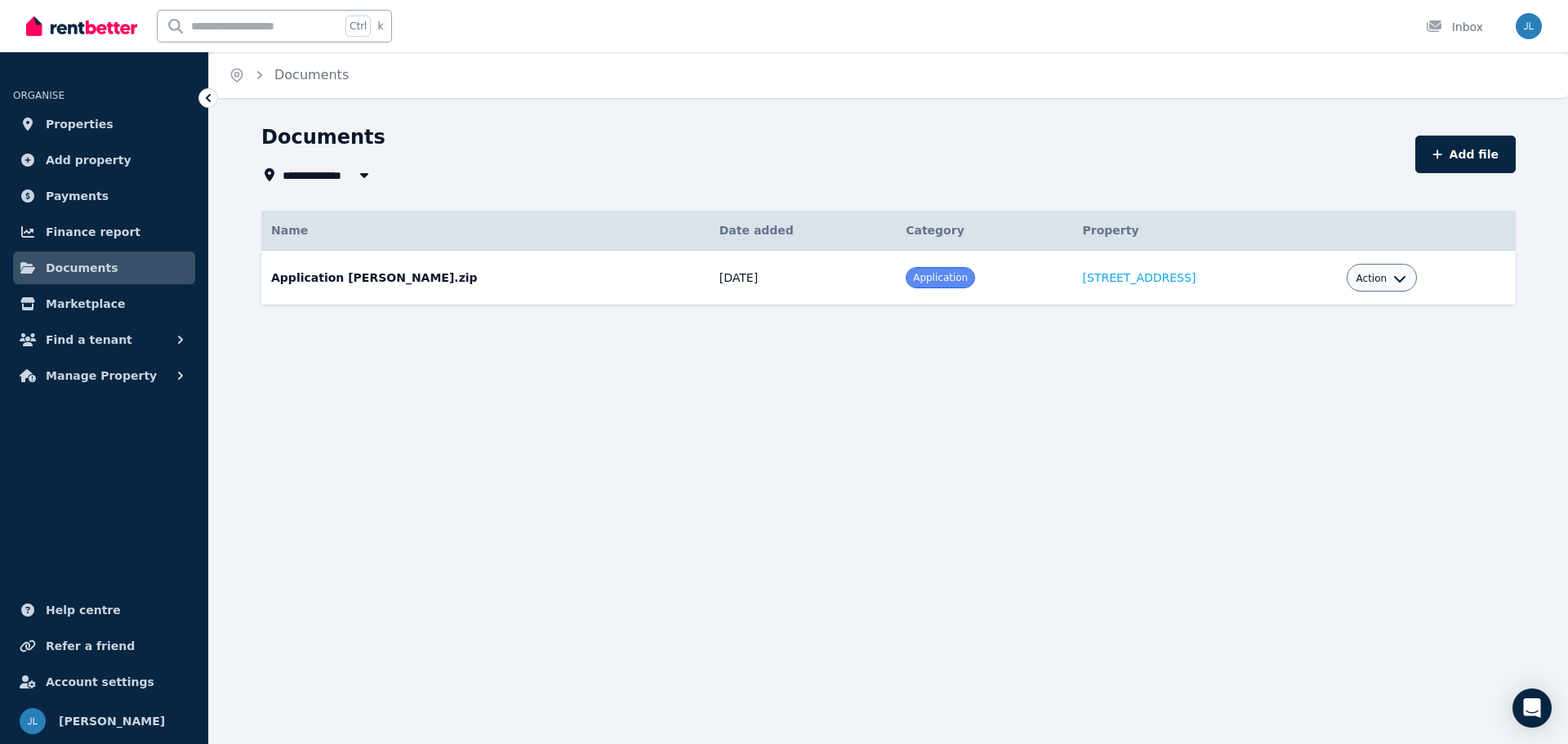
click at [1393, 280] on icon "button" at bounding box center [1399, 278] width 13 height 13
click at [1292, 374] on link "Download" at bounding box center [1331, 374] width 157 height 30
drag, startPoint x: 71, startPoint y: 119, endPoint x: 109, endPoint y: 144, distance: 45.5
click at [71, 119] on span "Properties" at bounding box center [80, 123] width 68 height 20
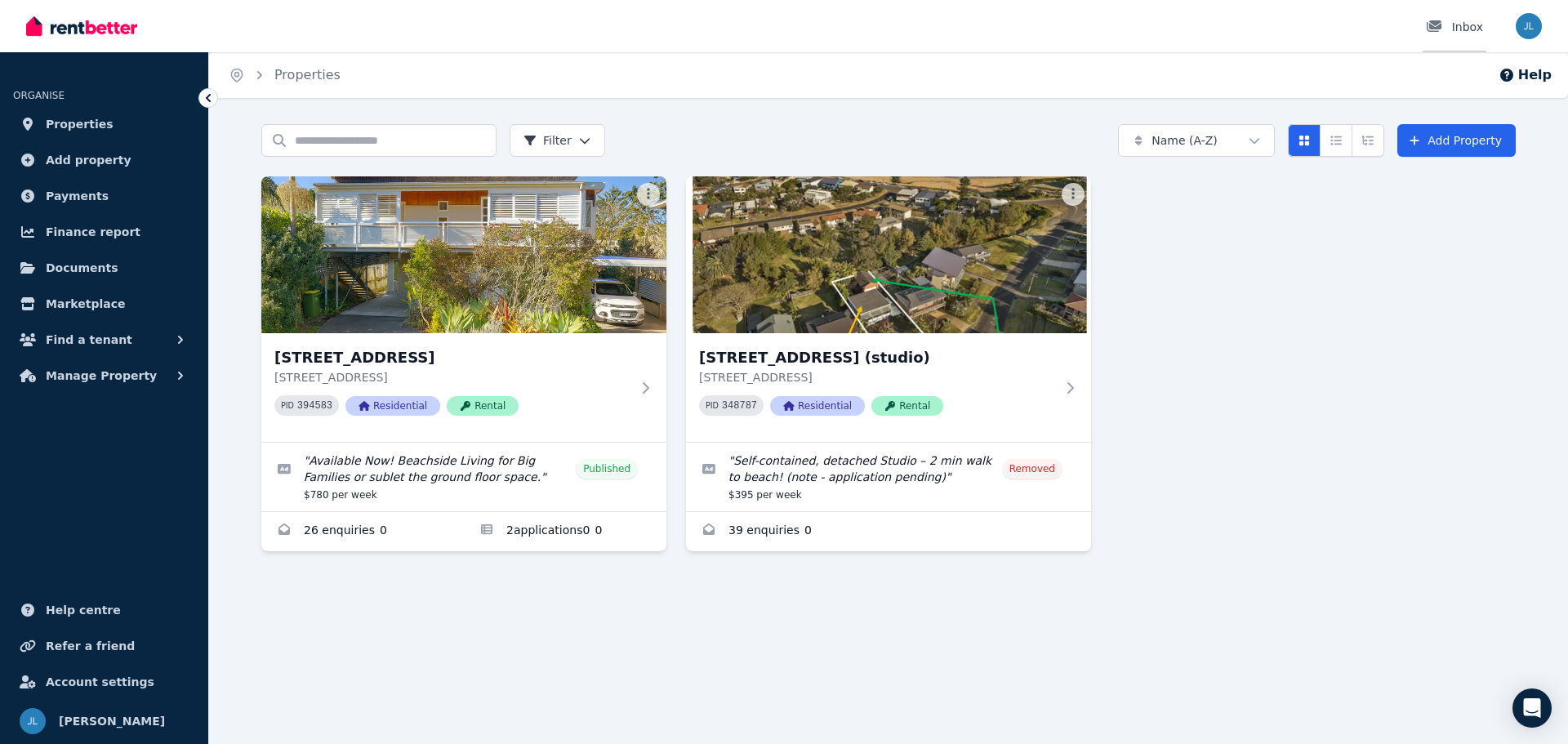
click at [1471, 23] on div "Inbox" at bounding box center [1455, 27] width 57 height 17
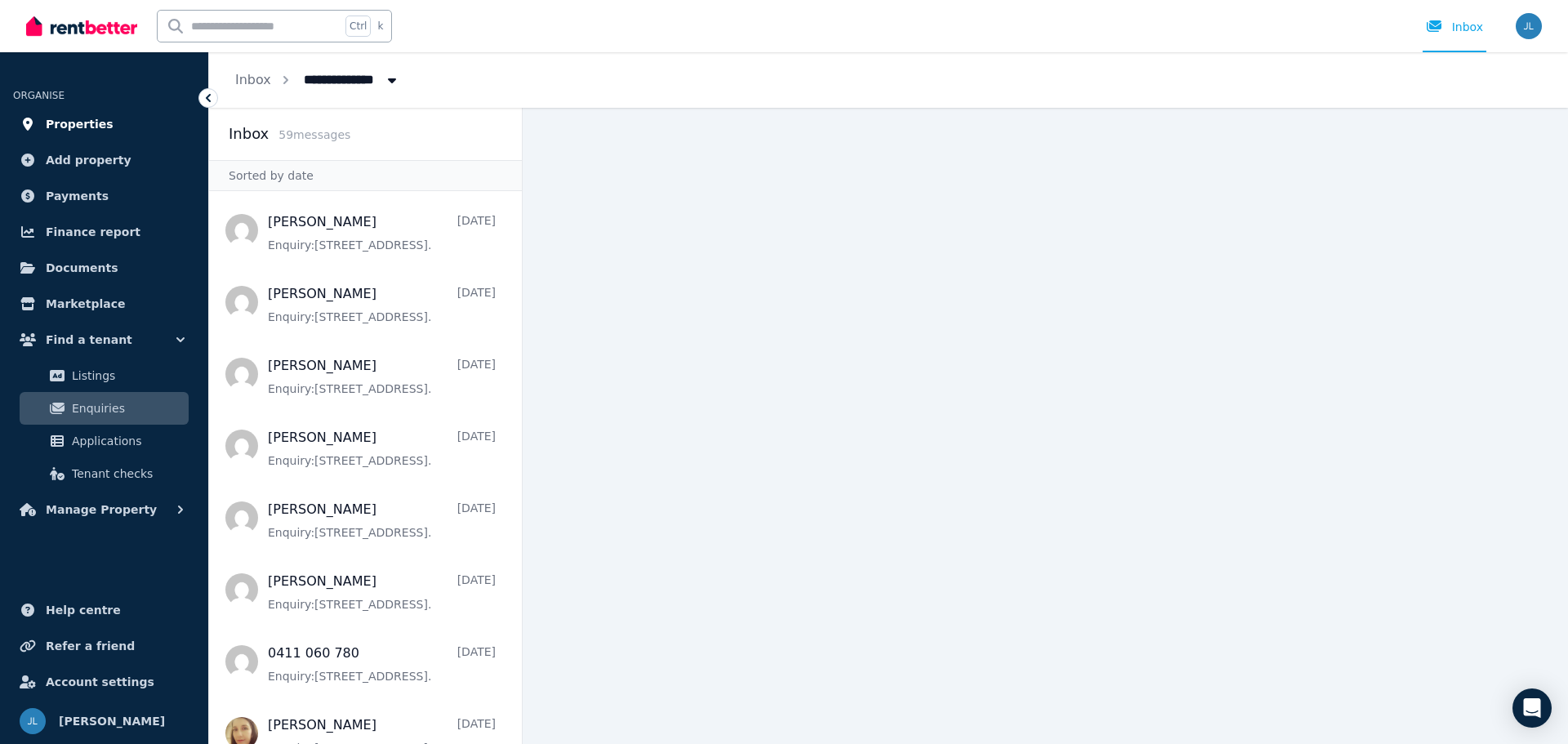
drag, startPoint x: 80, startPoint y: 119, endPoint x: 109, endPoint y: 126, distance: 29.8
click at [83, 119] on span "Properties" at bounding box center [80, 123] width 68 height 20
